Goal: Information Seeking & Learning: Learn about a topic

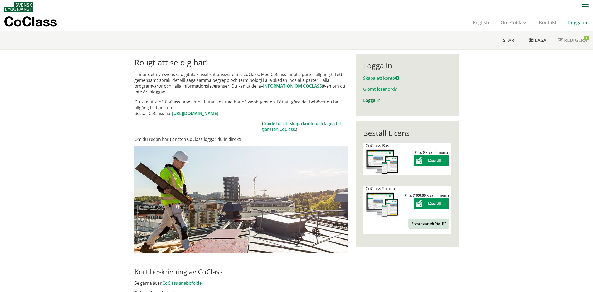
click at [371, 99] on link "Logga in" at bounding box center [371, 100] width 17 height 6
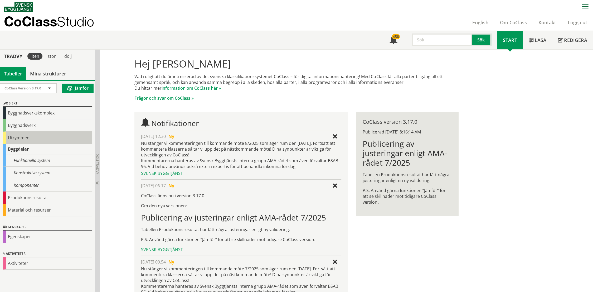
click at [8, 138] on div "Utrymmen" at bounding box center [48, 138] width 90 height 12
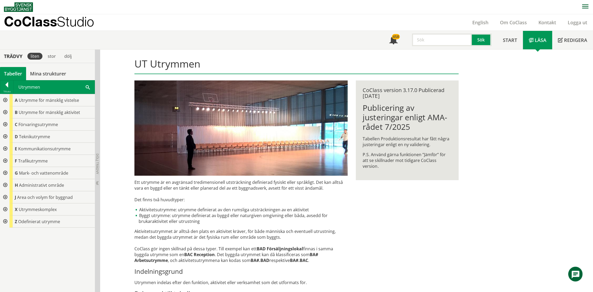
click at [87, 87] on span at bounding box center [88, 87] width 4 height 6
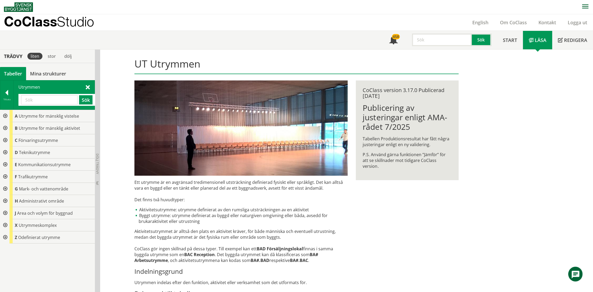
type input "l"
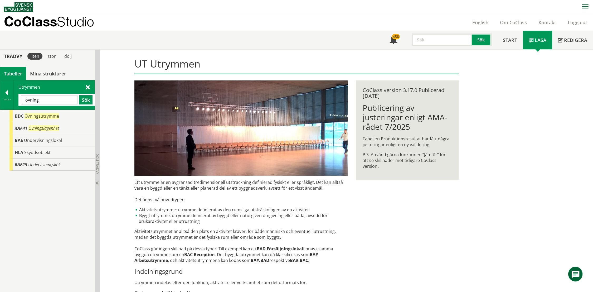
click at [52, 102] on input "övning" at bounding box center [49, 99] width 56 height 9
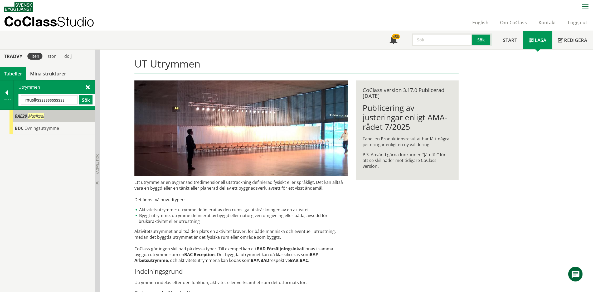
click at [38, 121] on div "BAE29 Musiksal" at bounding box center [51, 116] width 85 height 12
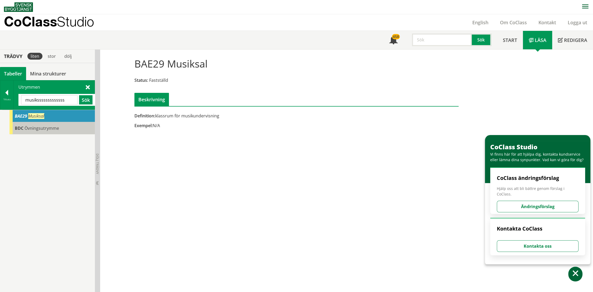
click at [37, 127] on span "Övningsutrymme" at bounding box center [42, 128] width 35 height 6
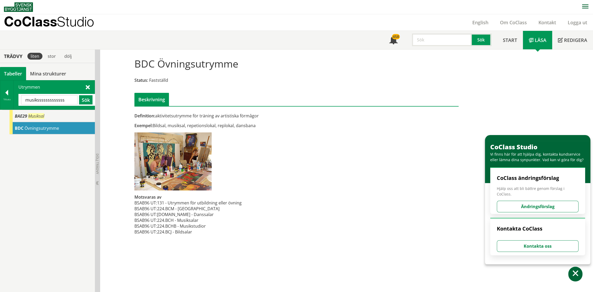
click at [41, 98] on input "musiksssssssssssss" at bounding box center [49, 99] width 56 height 9
click at [46, 129] on span "Öppenarea , OPA" at bounding box center [39, 128] width 33 height 6
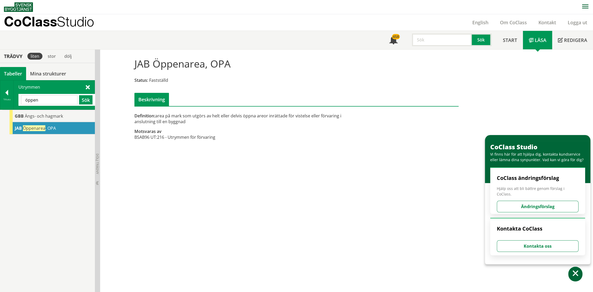
click at [49, 99] on input "öppen" at bounding box center [49, 99] width 56 height 9
click at [49, 98] on input "öppen" at bounding box center [49, 99] width 56 height 9
click at [87, 85] on span at bounding box center [88, 87] width 4 height 6
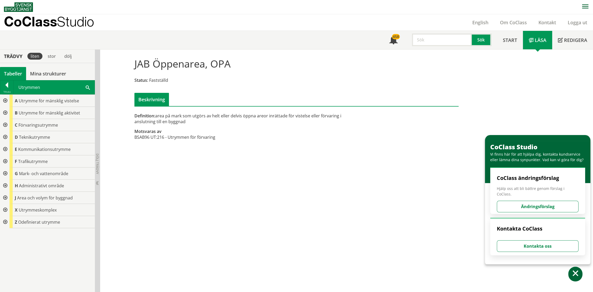
click at [6, 147] on div at bounding box center [4, 149] width 9 height 12
click at [9, 160] on div at bounding box center [8, 161] width 9 height 12
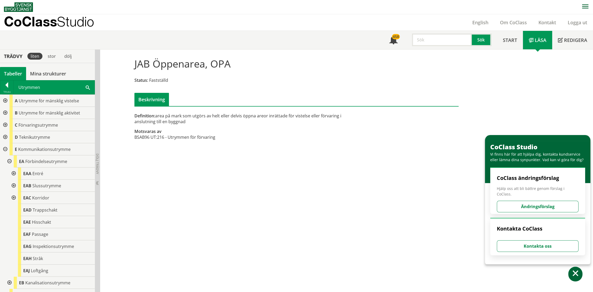
click at [4, 112] on div at bounding box center [4, 113] width 9 height 12
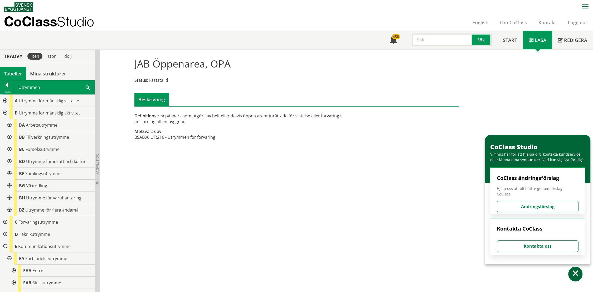
click at [8, 127] on div at bounding box center [8, 125] width 9 height 12
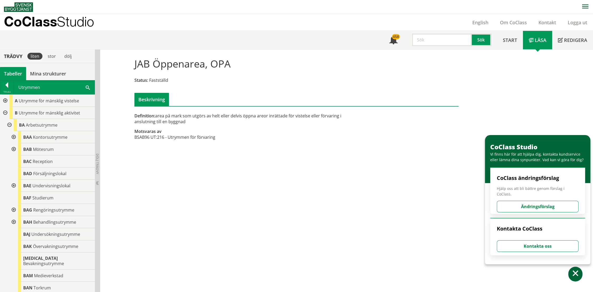
click at [5, 110] on div at bounding box center [4, 113] width 9 height 12
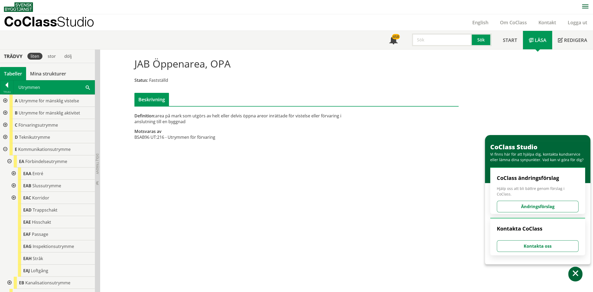
click at [7, 97] on div at bounding box center [4, 101] width 9 height 12
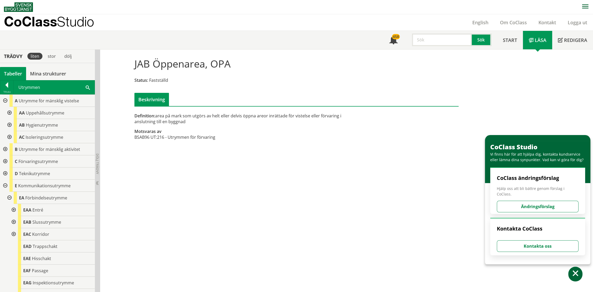
click at [9, 114] on div at bounding box center [8, 113] width 9 height 12
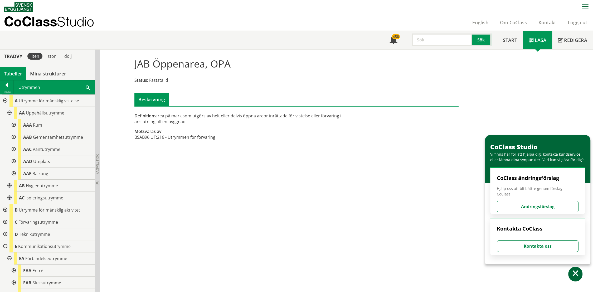
click at [15, 136] on div at bounding box center [12, 137] width 9 height 12
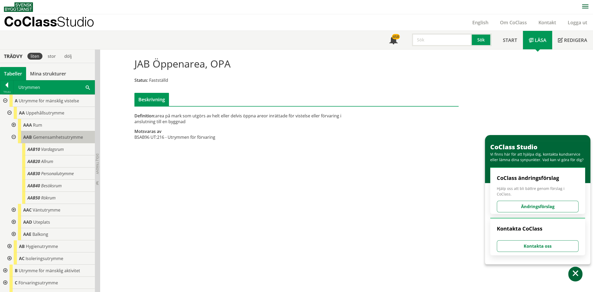
click at [53, 139] on span "Gemensamhetsutrymme" at bounding box center [58, 137] width 50 height 6
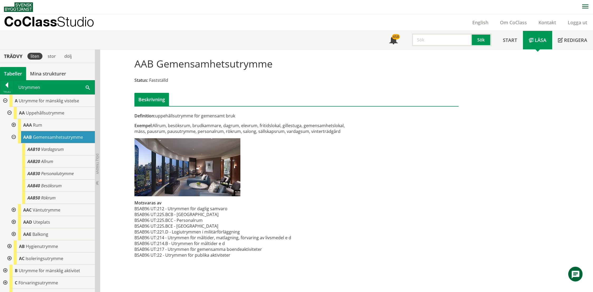
click at [86, 87] on span at bounding box center [88, 87] width 4 height 6
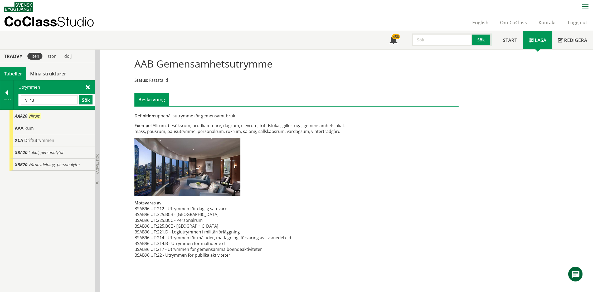
click at [64, 99] on input "vilru" at bounding box center [49, 99] width 56 height 9
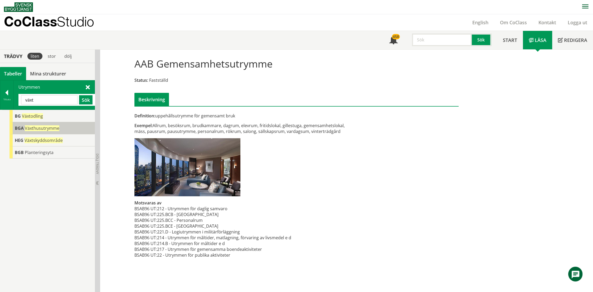
click at [48, 126] on span "Växthusutrymme" at bounding box center [42, 128] width 35 height 6
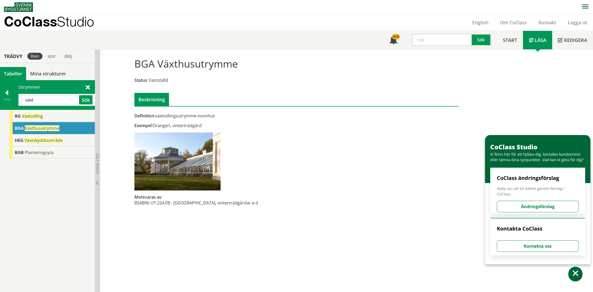
click at [64, 97] on input "växt" at bounding box center [49, 99] width 56 height 9
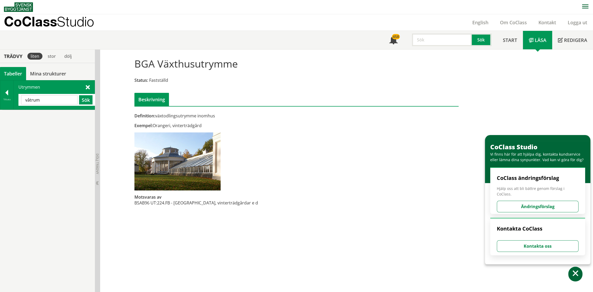
click at [64, 96] on input "våtrum" at bounding box center [49, 99] width 56 height 9
drag, startPoint x: 64, startPoint y: 96, endPoint x: 65, endPoint y: 91, distance: 5.1
click at [63, 96] on input "våtrum" at bounding box center [49, 99] width 56 height 9
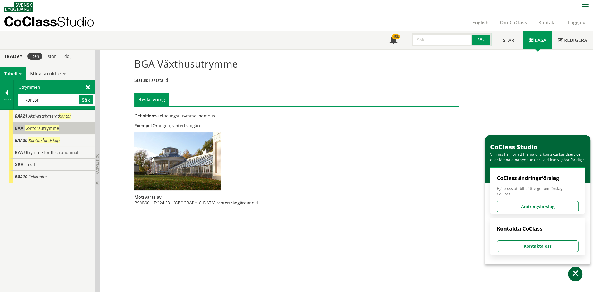
click at [49, 125] on span "Kontorsutrymme" at bounding box center [42, 128] width 35 height 6
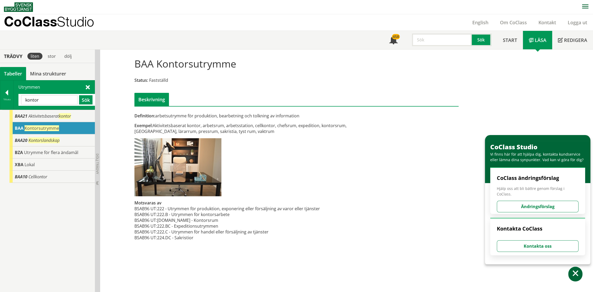
click at [51, 102] on input "kontor" at bounding box center [49, 99] width 56 height 9
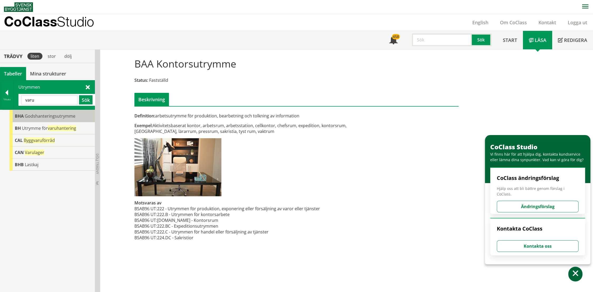
click at [46, 114] on body "AMA AMA Beskrivningsverktyg AMA Funktion BSAB Bygginfo Byggjura Byggkatalogen […" at bounding box center [296, 146] width 593 height 292
click at [49, 117] on span "Godshanteringsutrymme" at bounding box center [50, 116] width 51 height 6
click at [38, 100] on input "varu" at bounding box center [49, 99] width 56 height 9
type input "vaktm"
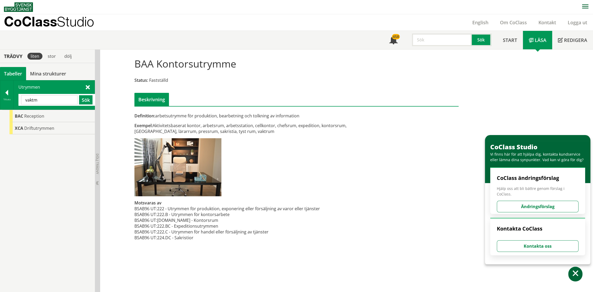
click at [91, 88] on div "Utrymmen vaktm Sök" at bounding box center [54, 94] width 81 height 29
click at [87, 87] on span at bounding box center [88, 87] width 4 height 6
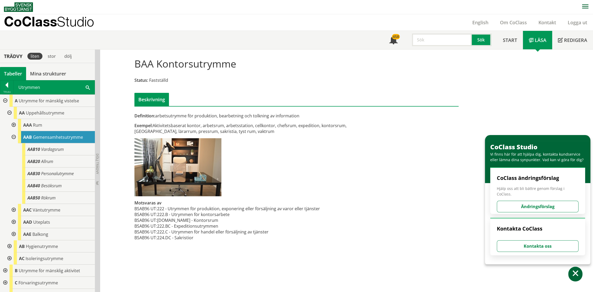
click at [5, 101] on div at bounding box center [4, 101] width 9 height 12
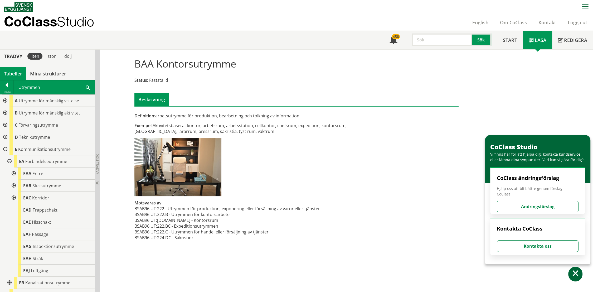
click at [4, 124] on div at bounding box center [4, 125] width 9 height 12
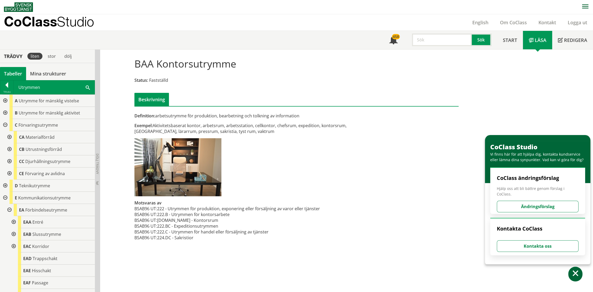
click at [9, 149] on div at bounding box center [8, 149] width 9 height 12
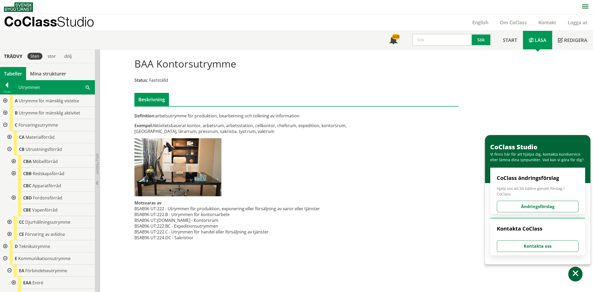
click at [6, 124] on div at bounding box center [4, 125] width 9 height 12
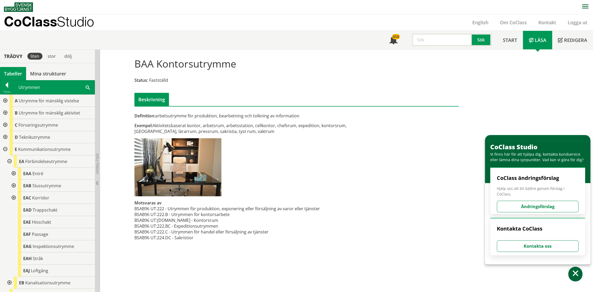
click at [6, 112] on div at bounding box center [4, 113] width 9 height 12
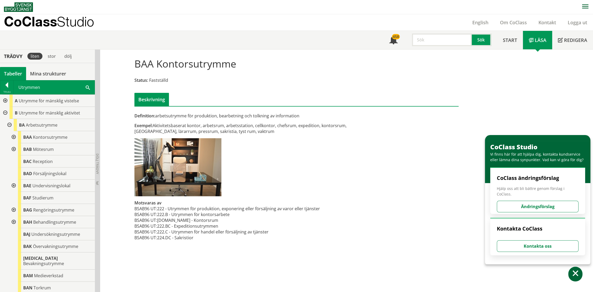
click at [7, 128] on div at bounding box center [8, 125] width 9 height 12
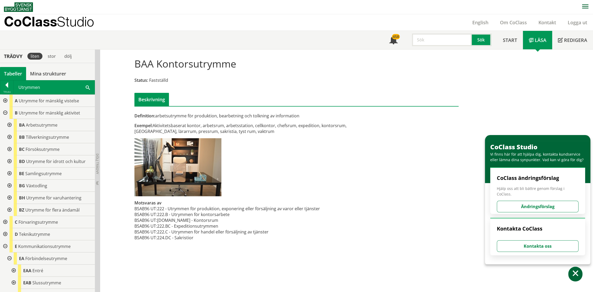
click at [9, 138] on div at bounding box center [8, 137] width 9 height 12
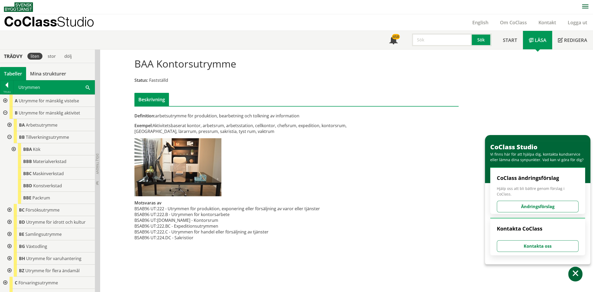
click at [15, 151] on div at bounding box center [12, 149] width 9 height 12
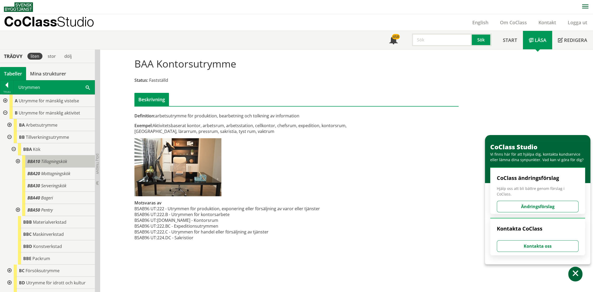
click at [55, 162] on span "Tillagningskök" at bounding box center [54, 162] width 26 height 6
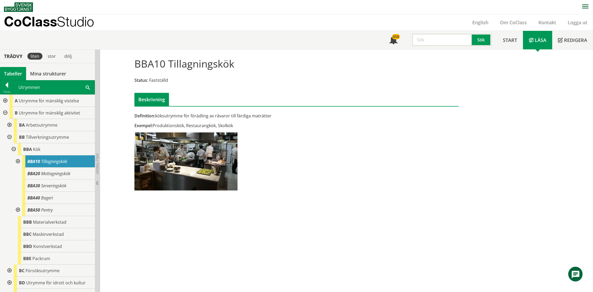
click at [54, 163] on span "Tillagningskök" at bounding box center [54, 162] width 26 height 6
click at [17, 161] on div at bounding box center [17, 161] width 9 height 12
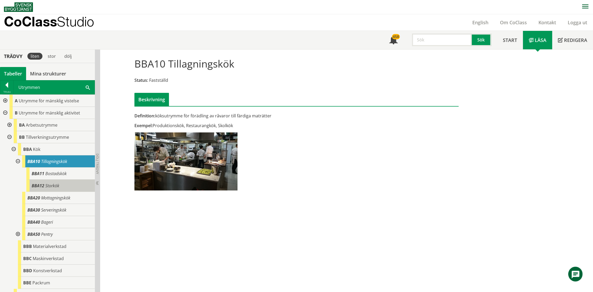
click at [37, 187] on span "BBA12" at bounding box center [38, 186] width 13 height 6
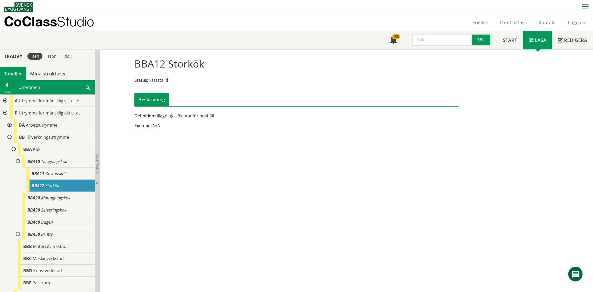
click at [18, 162] on div at bounding box center [17, 161] width 9 height 12
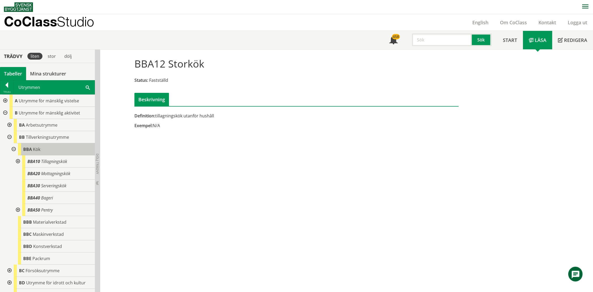
click at [28, 147] on span "BBA" at bounding box center [27, 149] width 9 height 6
